Goal: Task Accomplishment & Management: Manage account settings

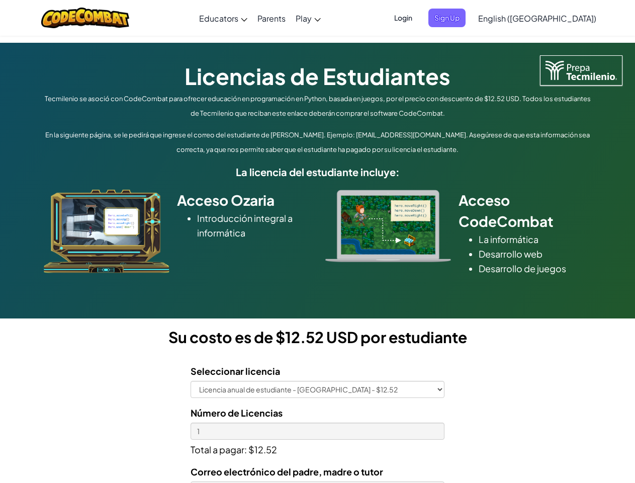
click at [318, 242] on div at bounding box center [388, 226] width 141 height 72
click at [419, 18] on span "Login" at bounding box center [403, 18] width 30 height 19
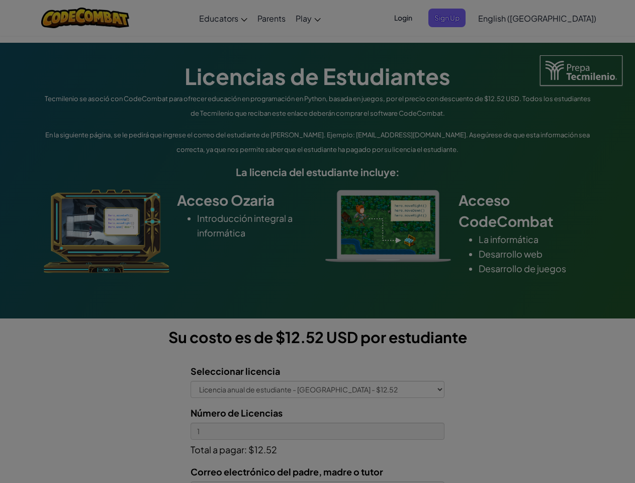
click at [464, 18] on div at bounding box center [317, 241] width 635 height 483
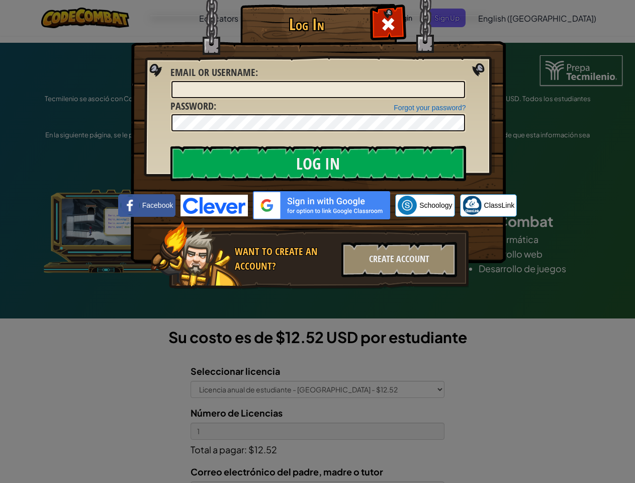
click at [509, 18] on div "Log In Unknown Error Email or Username : Forgot your password? Password : Log I…" at bounding box center [317, 241] width 635 height 483
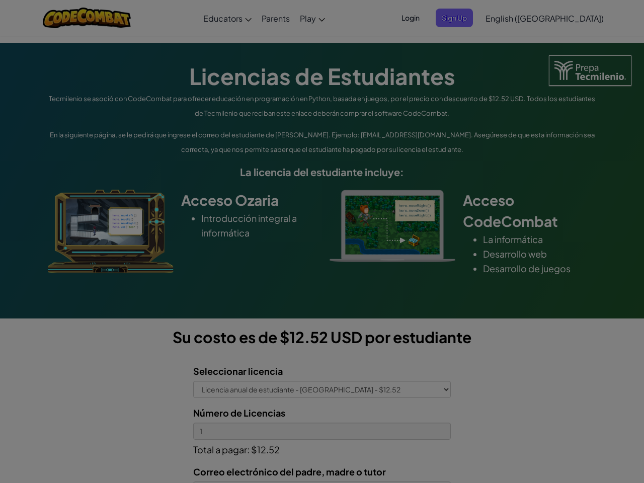
click at [509, 18] on div "Log In Unknown Error Email or Username : Forgot your password? Password : Log I…" at bounding box center [322, 241] width 644 height 483
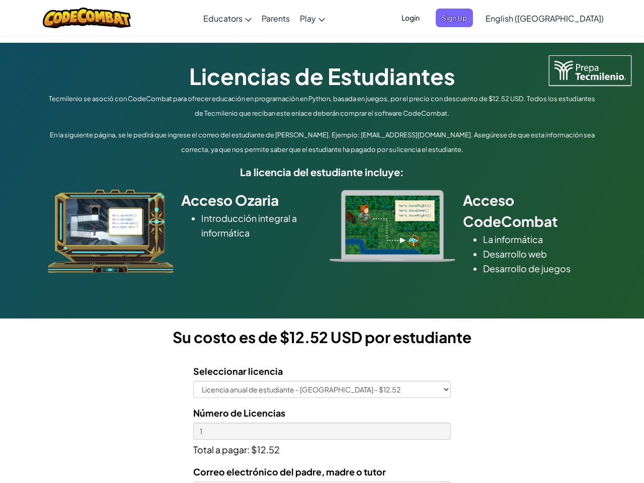
click at [562, 18] on div at bounding box center [322, 241] width 644 height 483
